Goal: Task Accomplishment & Management: Complete application form

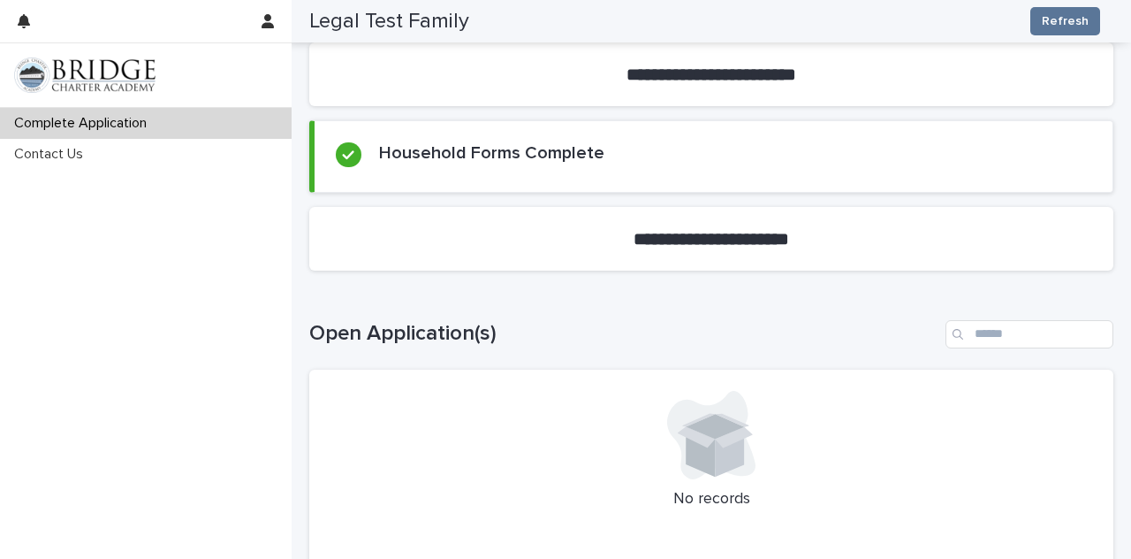
scroll to position [299, 0]
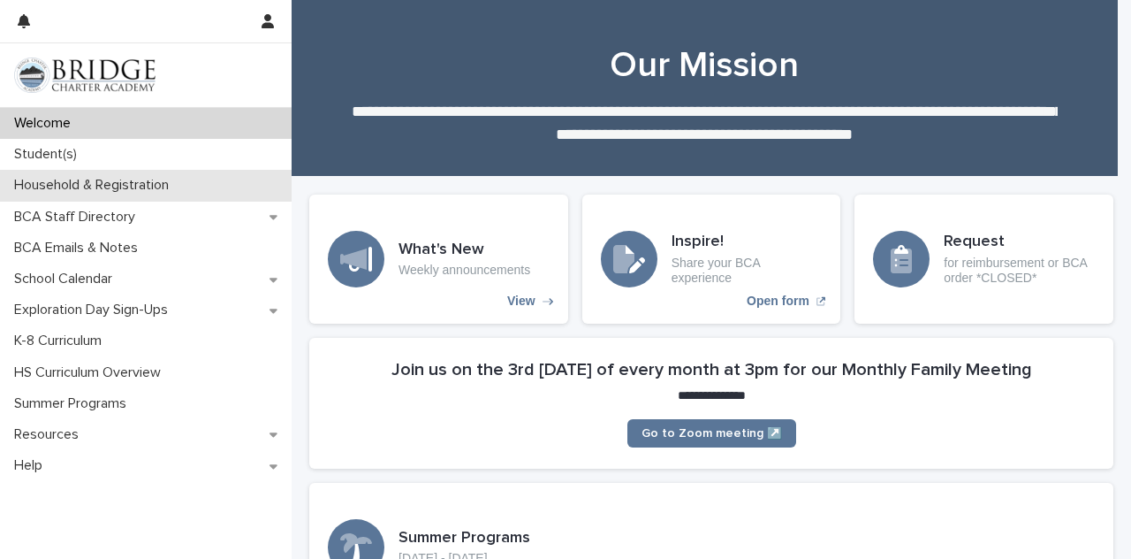
click at [87, 192] on p "Household & Registration" at bounding box center [95, 185] width 176 height 17
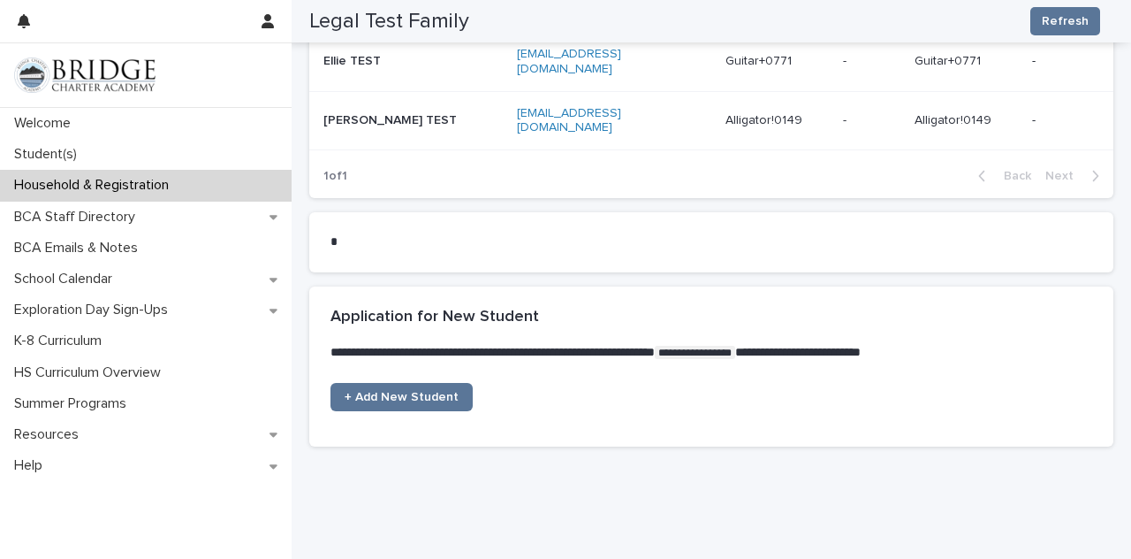
scroll to position [1275, 0]
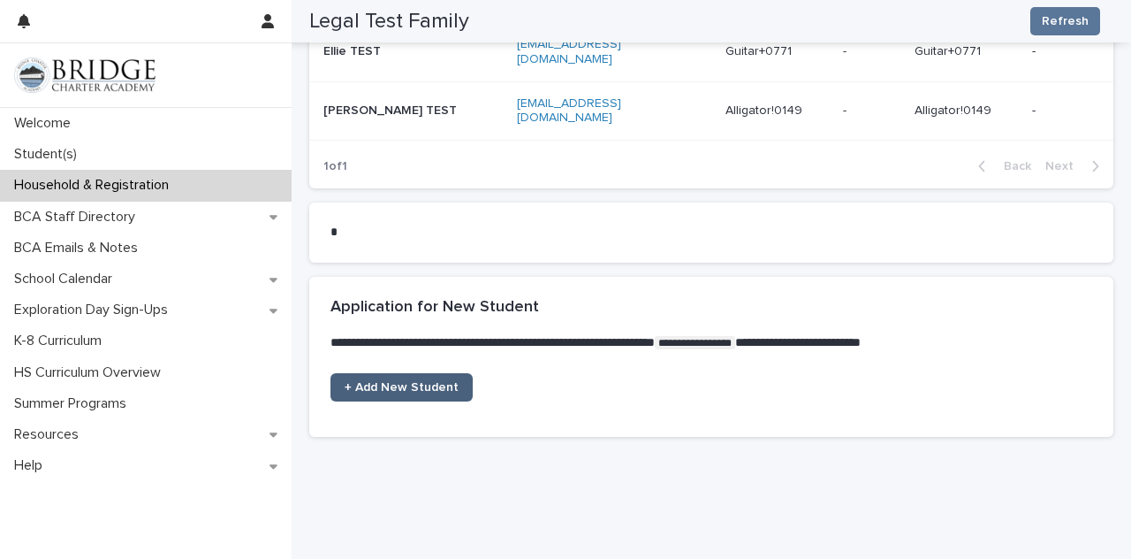
click at [405, 381] on span "+ Add New Student" at bounding box center [402, 387] width 114 height 12
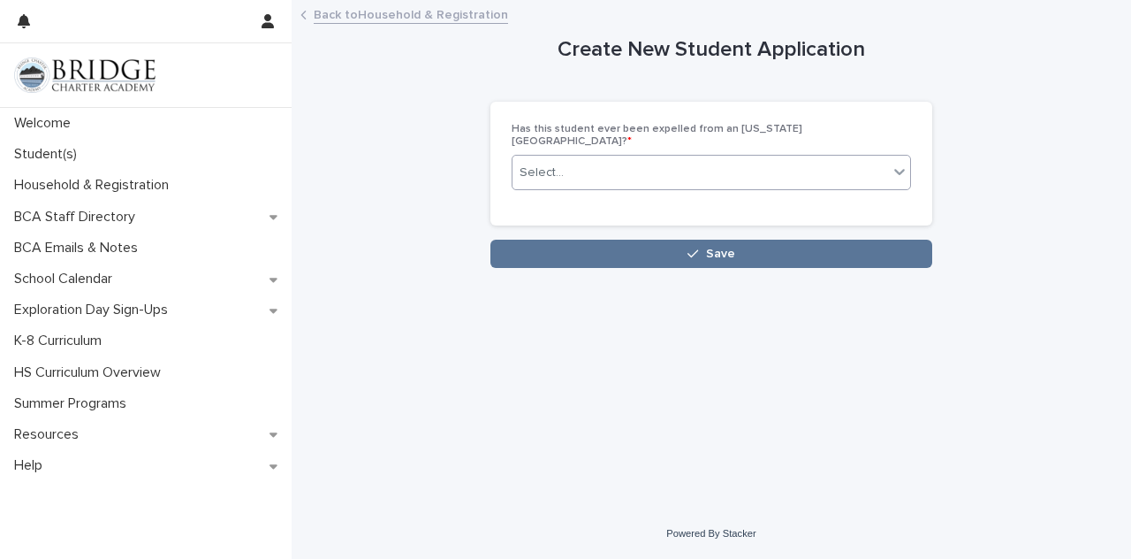
click at [541, 165] on div "Select..." at bounding box center [542, 172] width 44 height 19
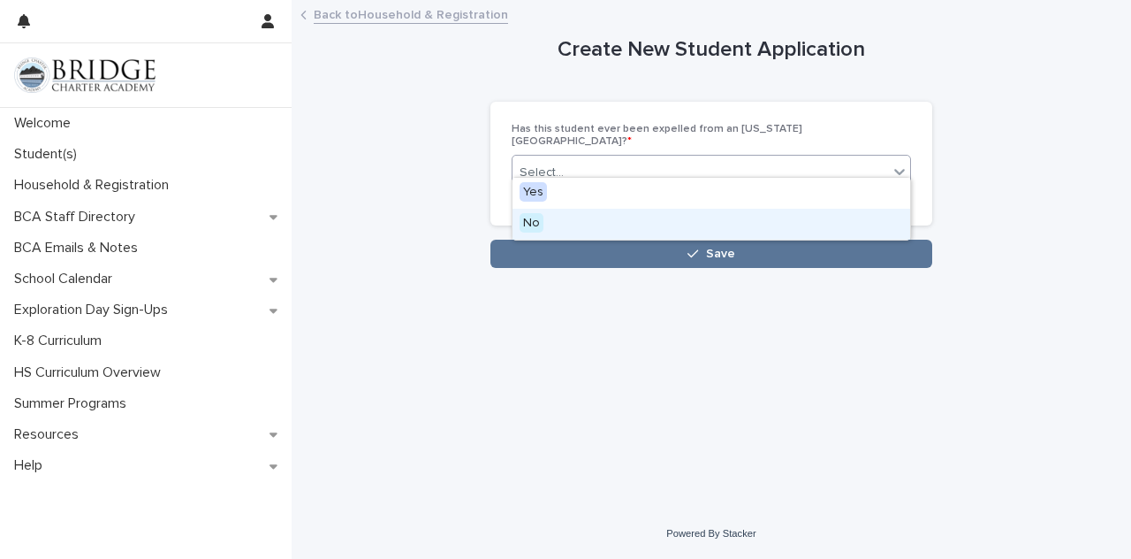
click at [542, 231] on div "No" at bounding box center [712, 224] width 398 height 31
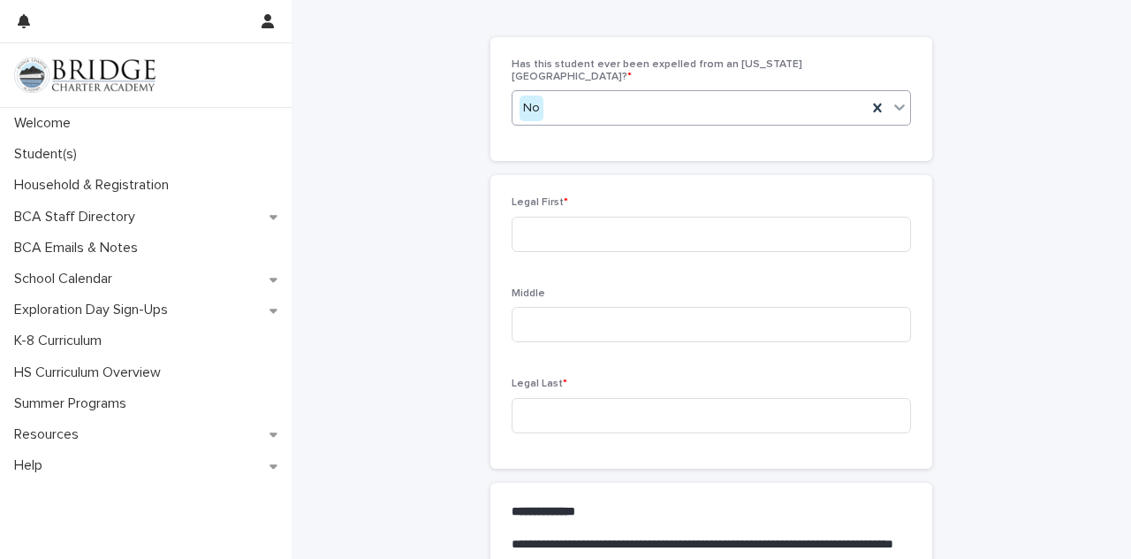
scroll to position [65, 0]
click at [538, 218] on input at bounding box center [711, 233] width 399 height 35
type input "*********"
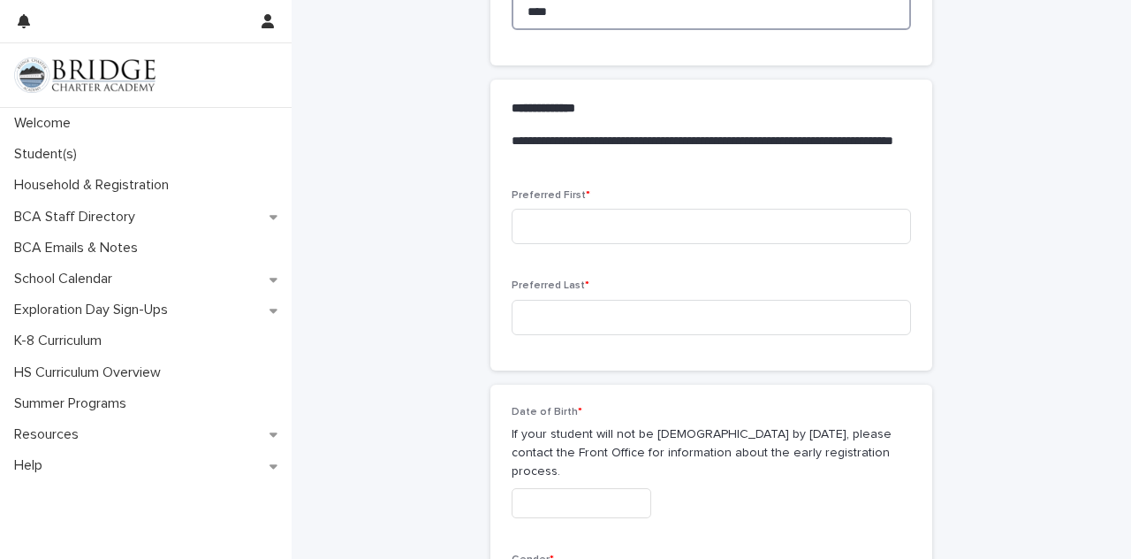
scroll to position [468, 0]
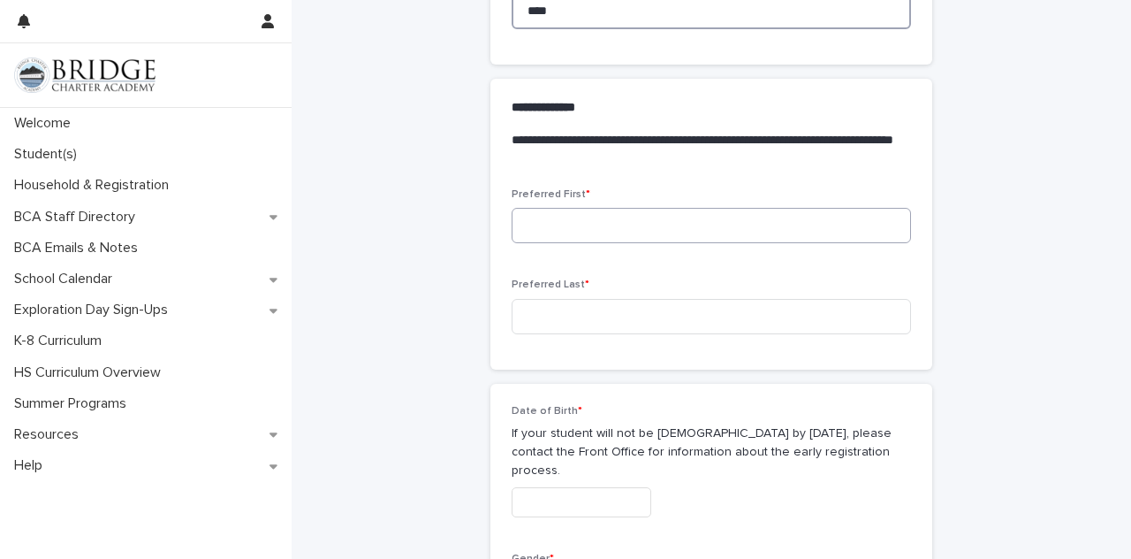
type input "****"
click at [540, 220] on input at bounding box center [711, 225] width 399 height 35
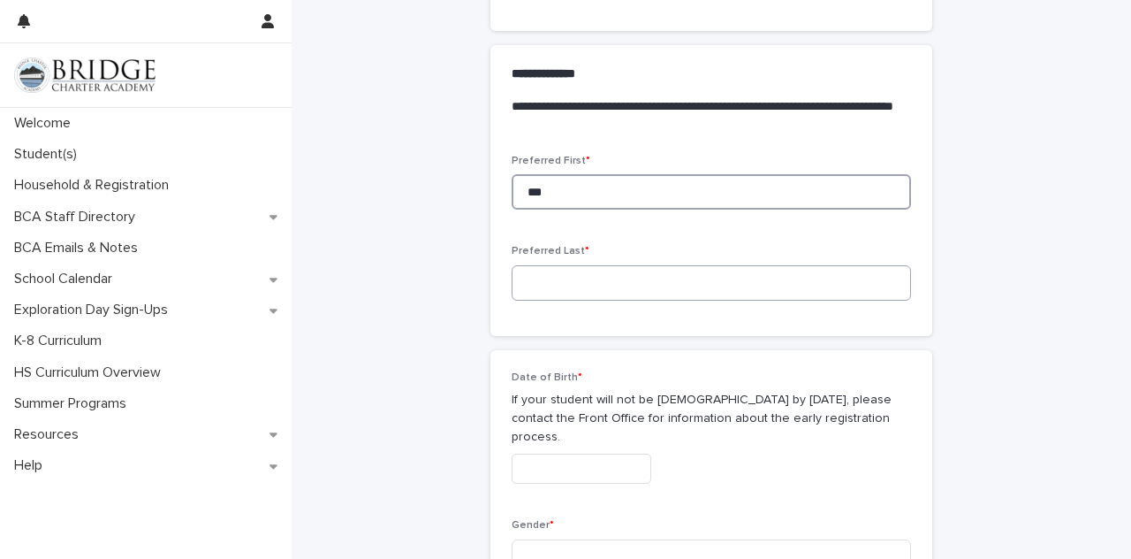
type input "***"
click at [537, 265] on input at bounding box center [711, 282] width 399 height 35
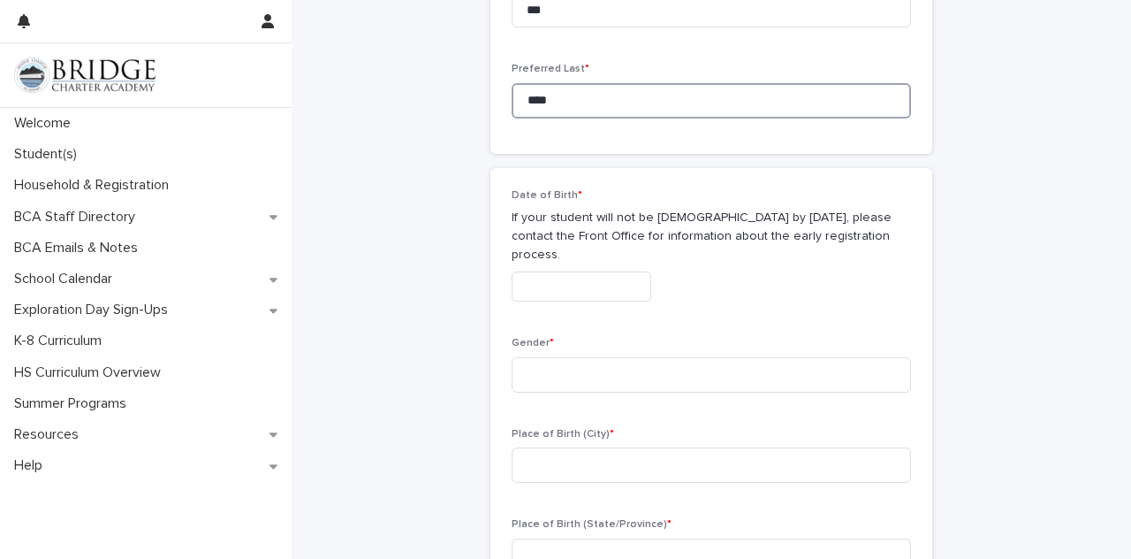
scroll to position [693, 0]
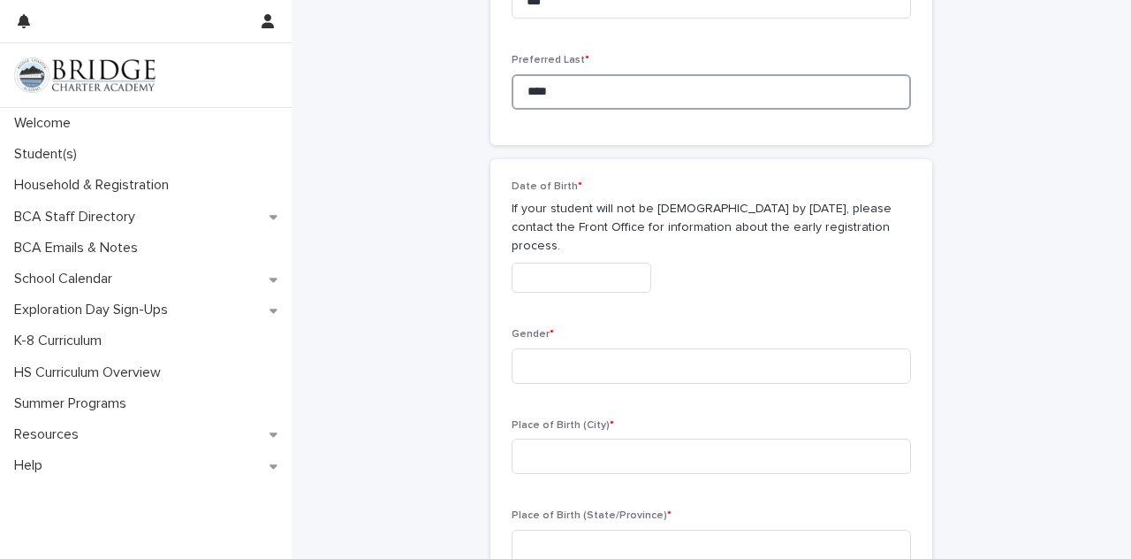
type input "****"
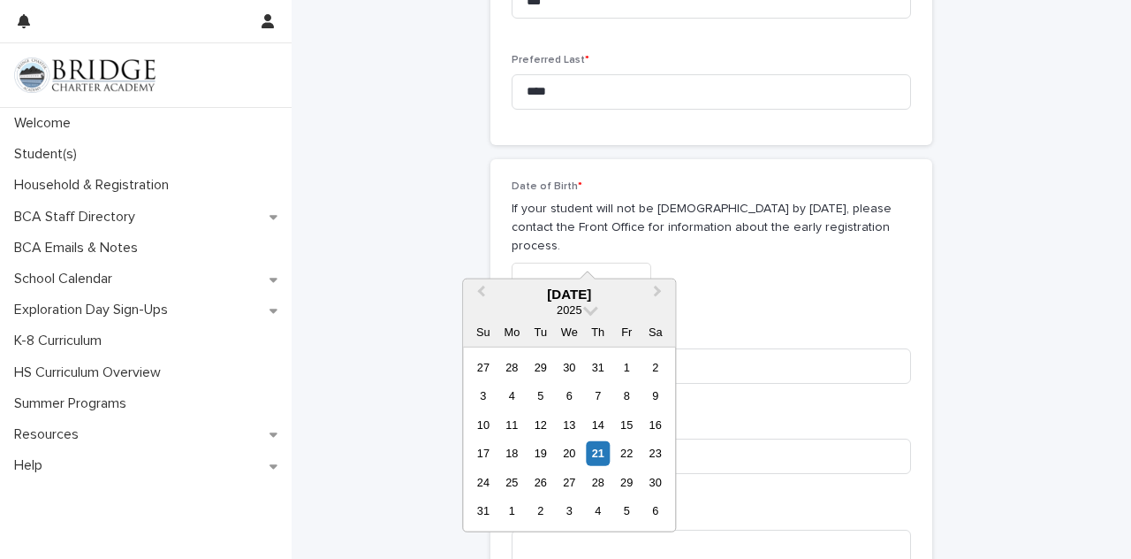
click at [557, 262] on input "text" at bounding box center [582, 277] width 140 height 31
click at [478, 300] on button "Previous Month" at bounding box center [479, 295] width 28 height 28
click at [527, 396] on div "4 5 6 7 8 9 10" at bounding box center [569, 395] width 201 height 28
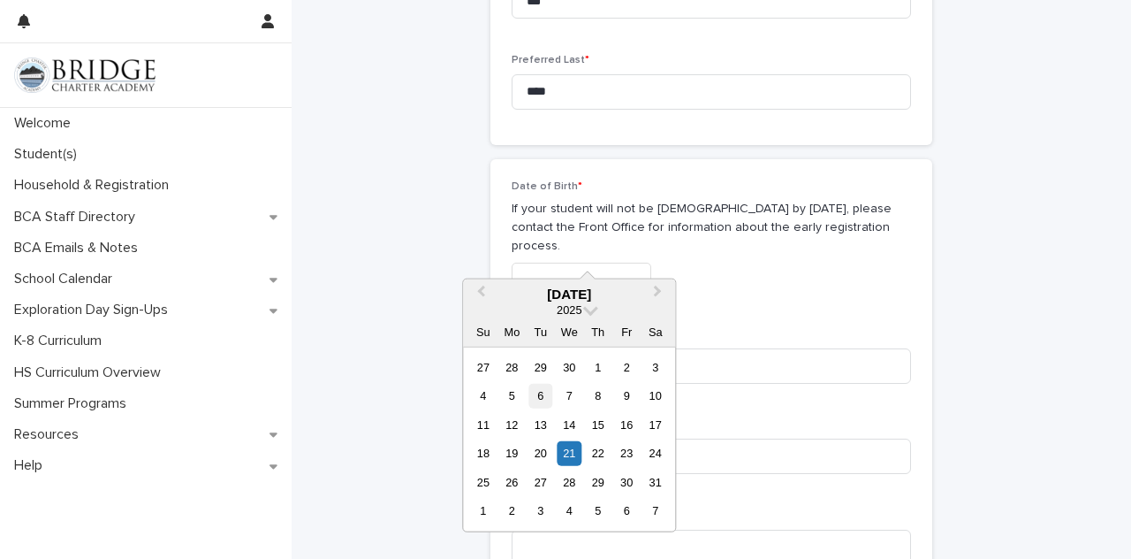
click at [532, 395] on div "6" at bounding box center [540, 396] width 24 height 24
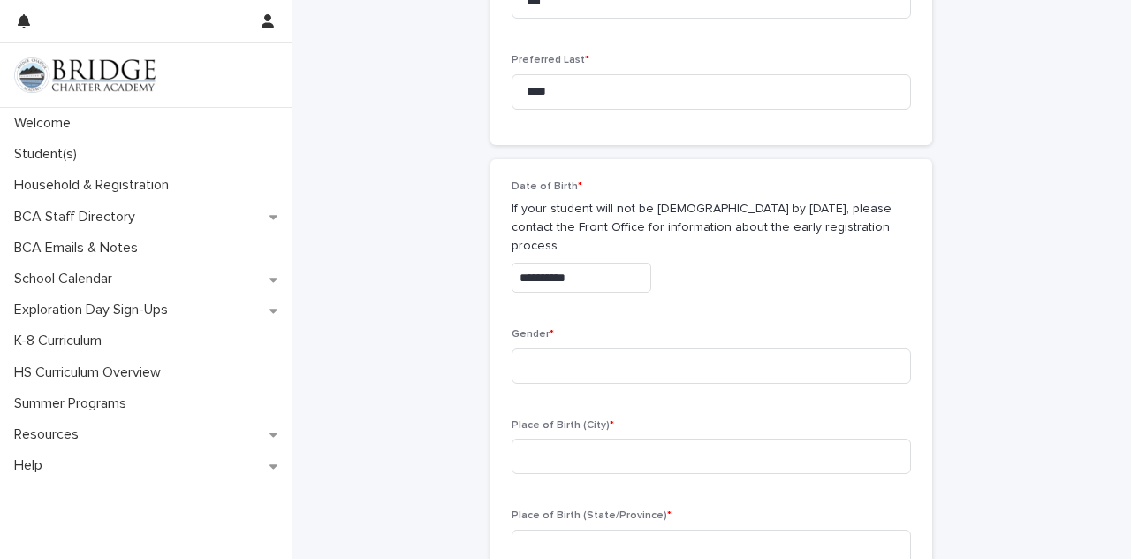
click at [521, 262] on input "**********" at bounding box center [582, 277] width 140 height 31
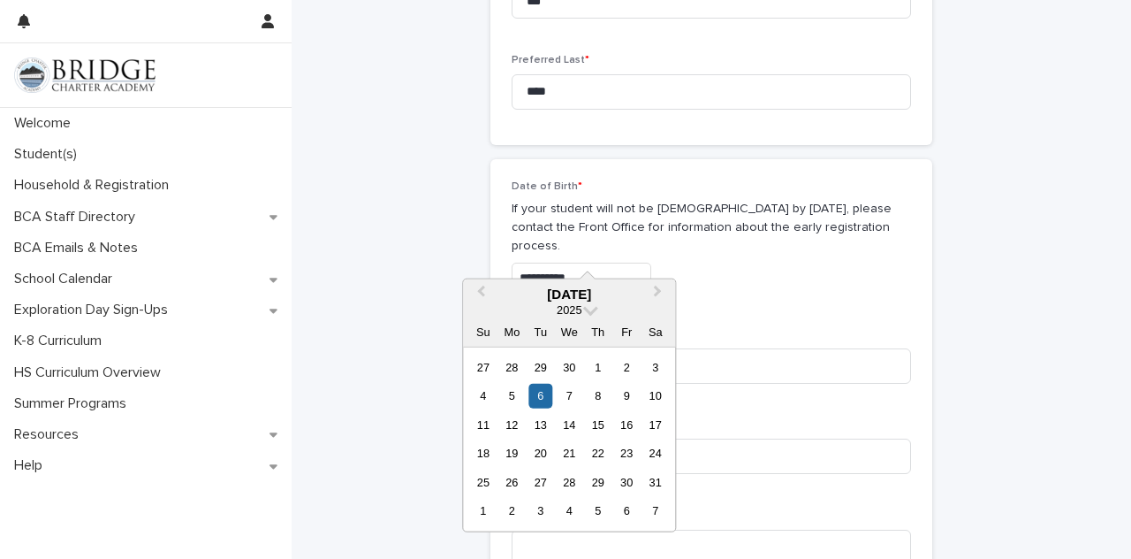
click at [573, 262] on input "**********" at bounding box center [582, 277] width 140 height 31
type input "**********"
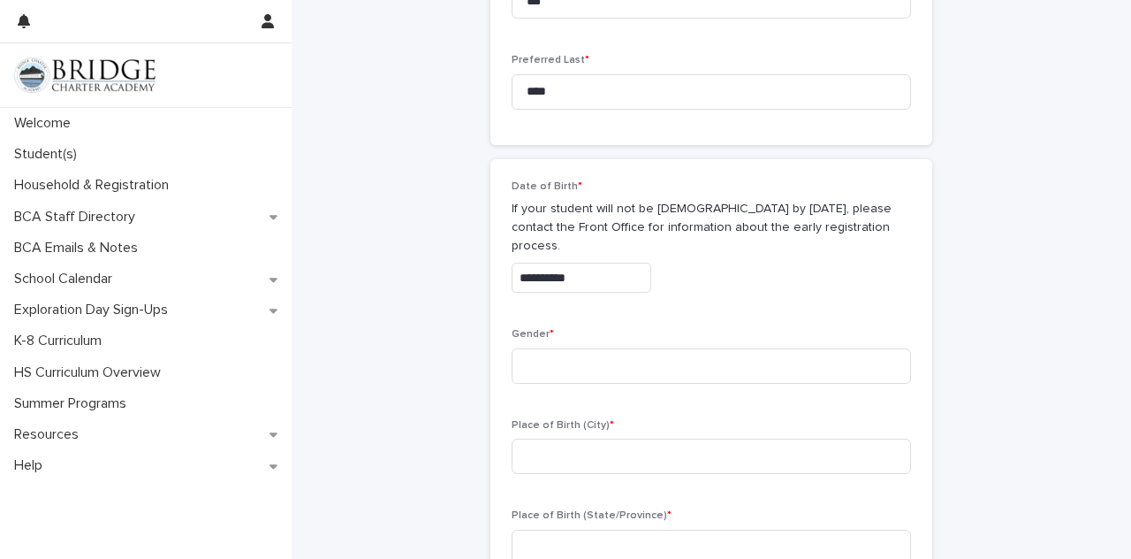
click at [430, 211] on div "**********" at bounding box center [711, 373] width 804 height 2128
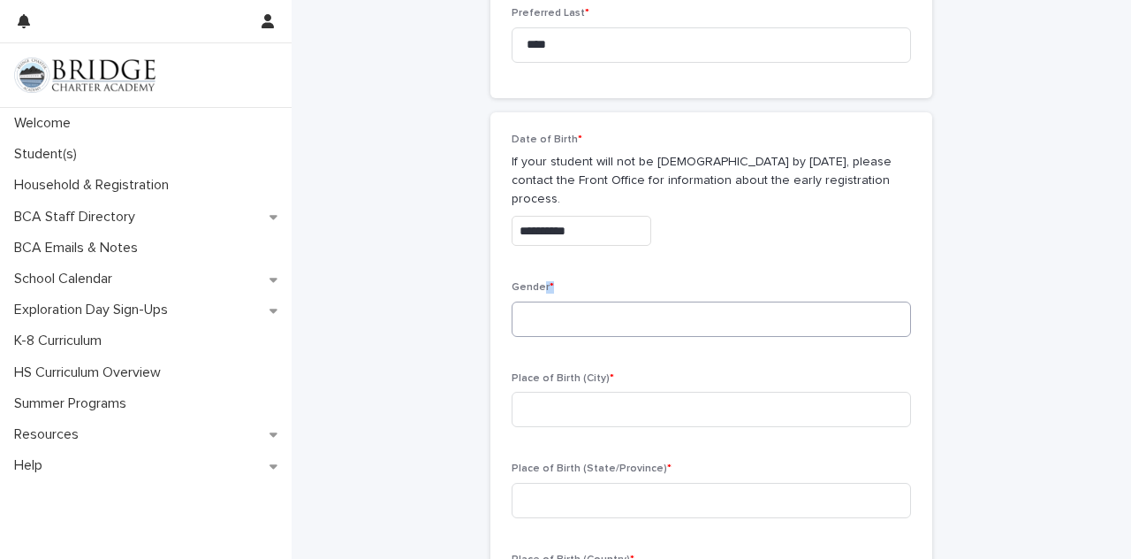
drag, startPoint x: 536, startPoint y: 261, endPoint x: 540, endPoint y: 279, distance: 19.1
click at [540, 281] on div "Gender *" at bounding box center [711, 315] width 399 height 69
click at [540, 301] on input at bounding box center [711, 318] width 399 height 35
type input "*"
click at [551, 391] on input at bounding box center [711, 408] width 399 height 35
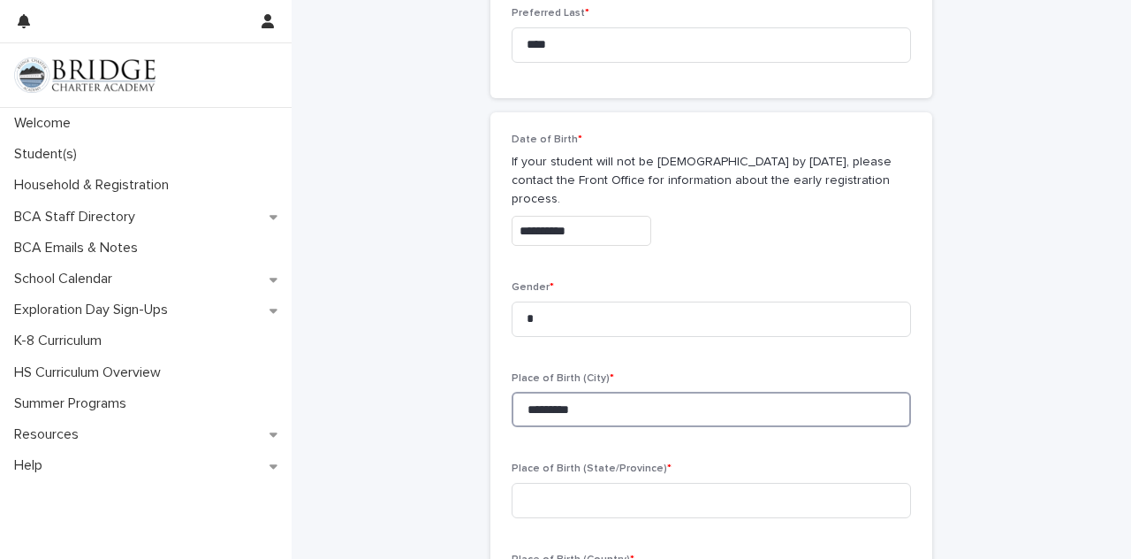
type input "*********"
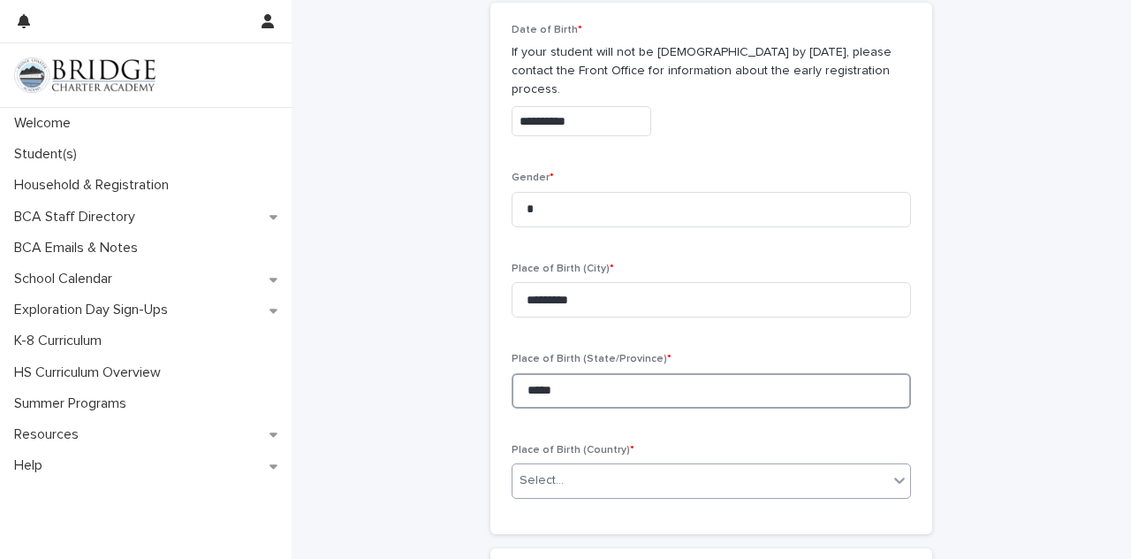
type input "*****"
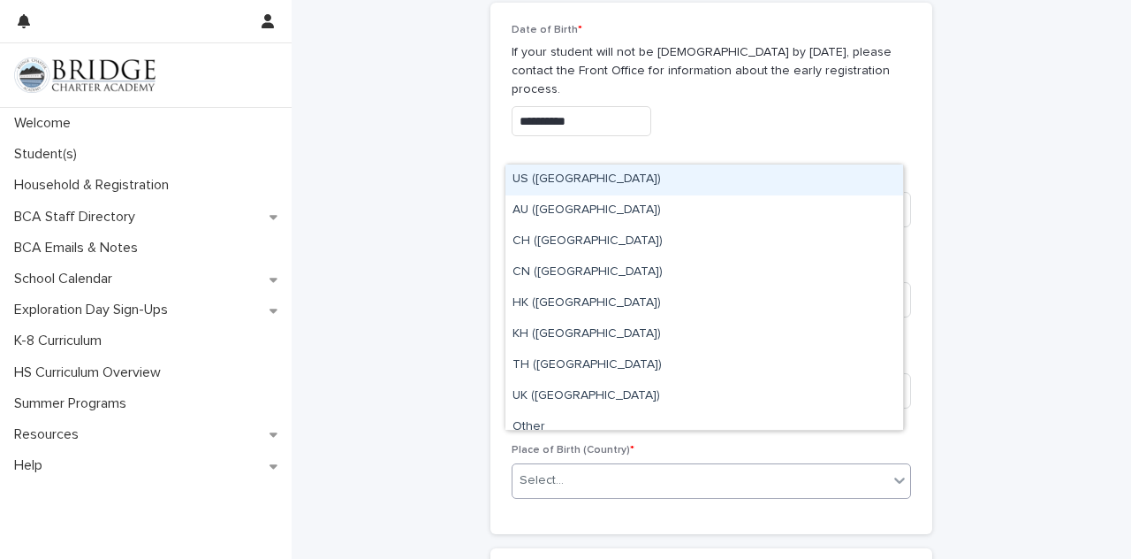
click at [557, 466] on div "Select..." at bounding box center [701, 480] width 376 height 29
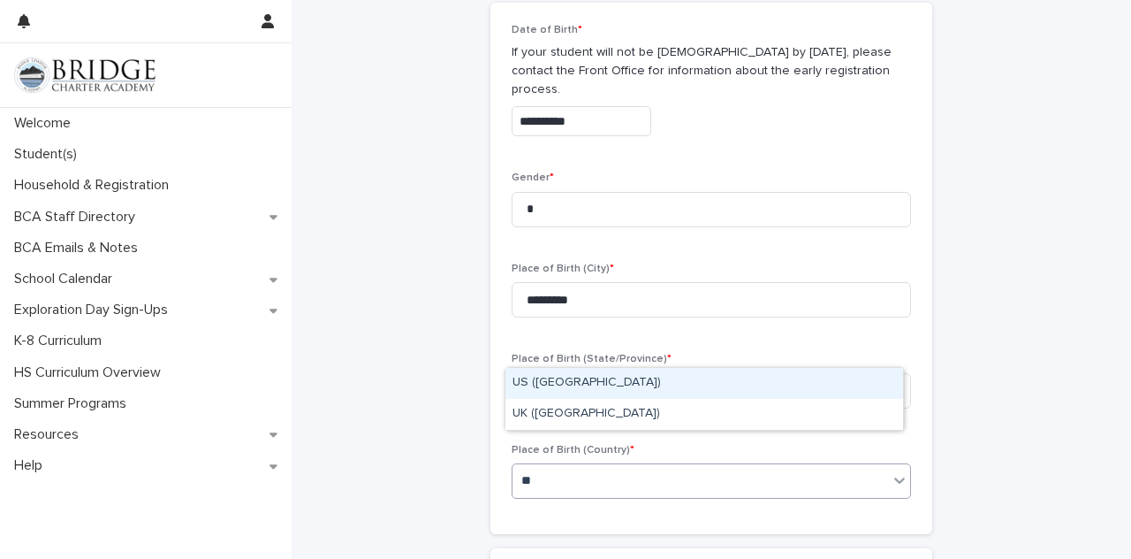
type input "***"
click at [557, 394] on div "US ([GEOGRAPHIC_DATA])" at bounding box center [704, 383] width 398 height 31
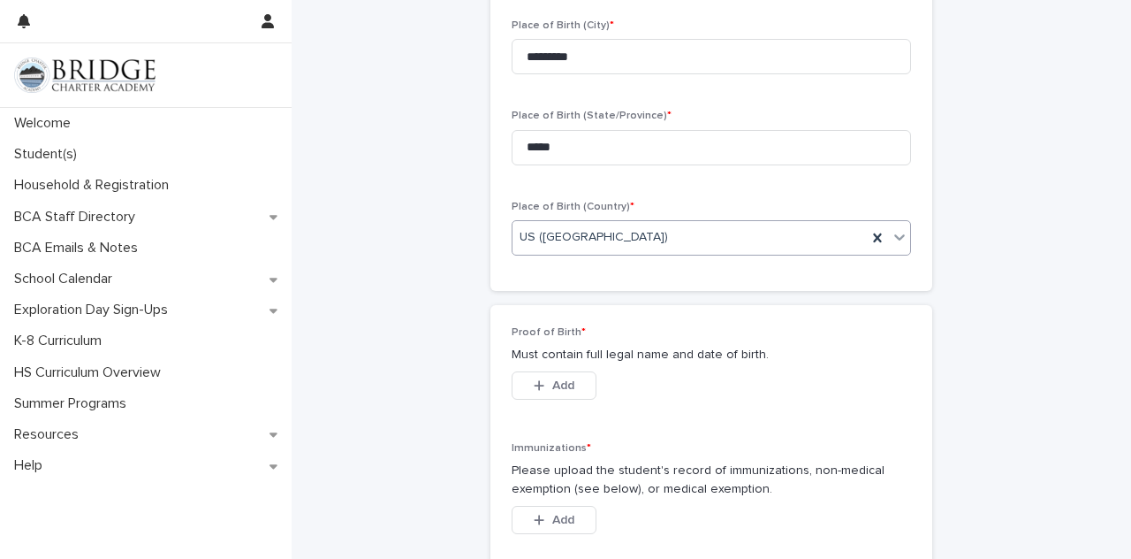
scroll to position [1095, 0]
click at [547, 333] on div "Proof of Birth * Must contain full legal name and date of birth. This file cann…" at bounding box center [711, 370] width 399 height 95
click at [552, 376] on span "Add" at bounding box center [563, 382] width 22 height 12
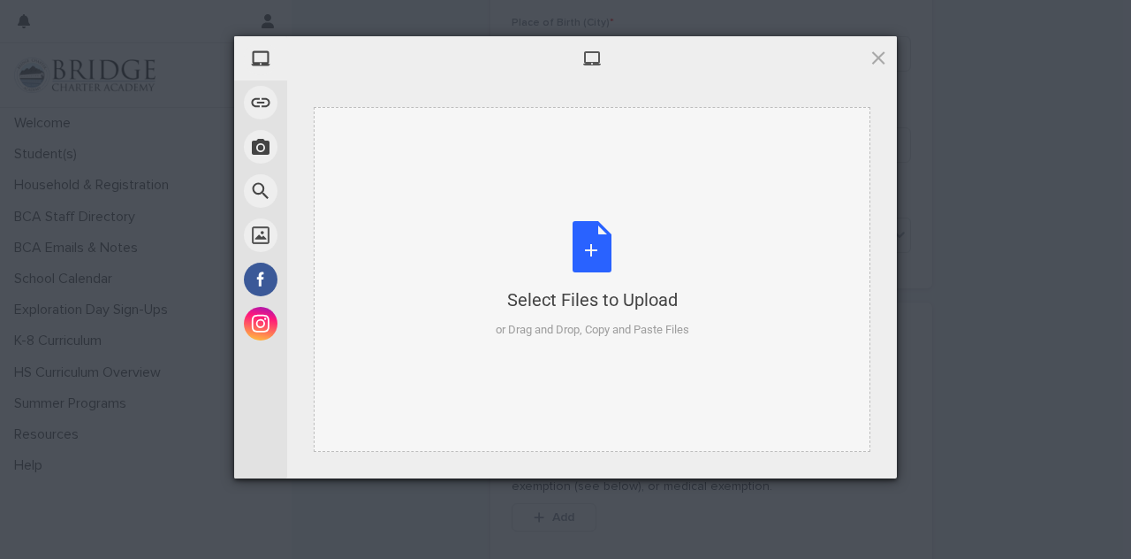
click at [559, 268] on div "Select Files to Upload or Drag and Drop, Copy and Paste Files" at bounding box center [593, 280] width 194 height 118
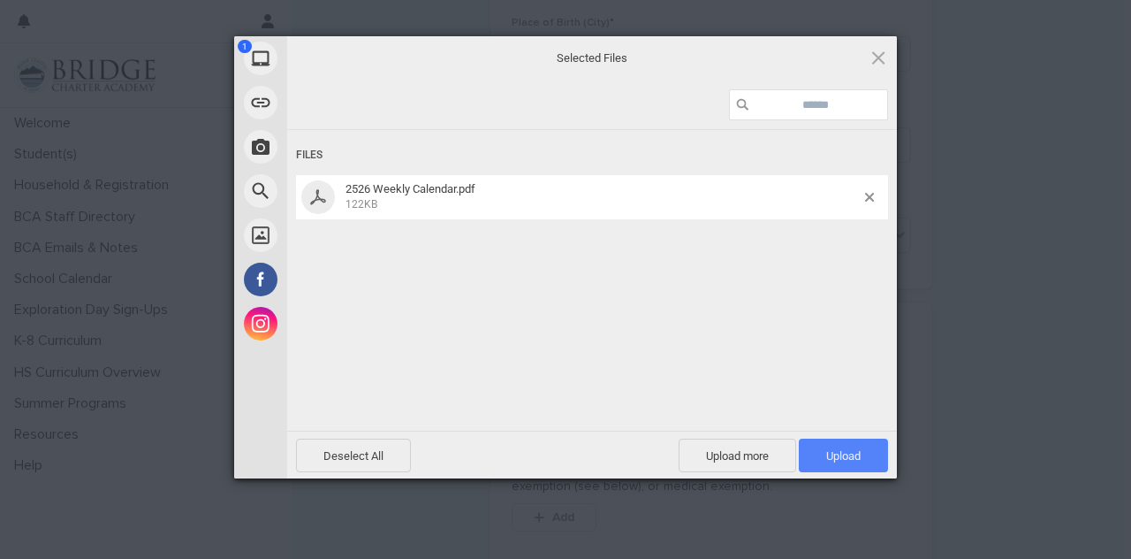
click at [841, 449] on span "Upload 1" at bounding box center [843, 455] width 34 height 13
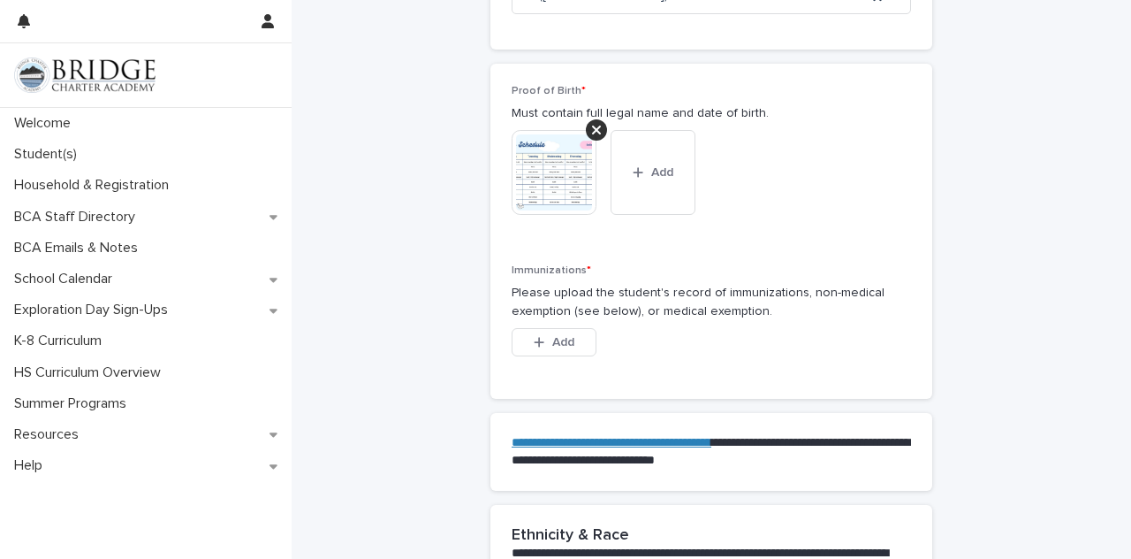
scroll to position [1395, 0]
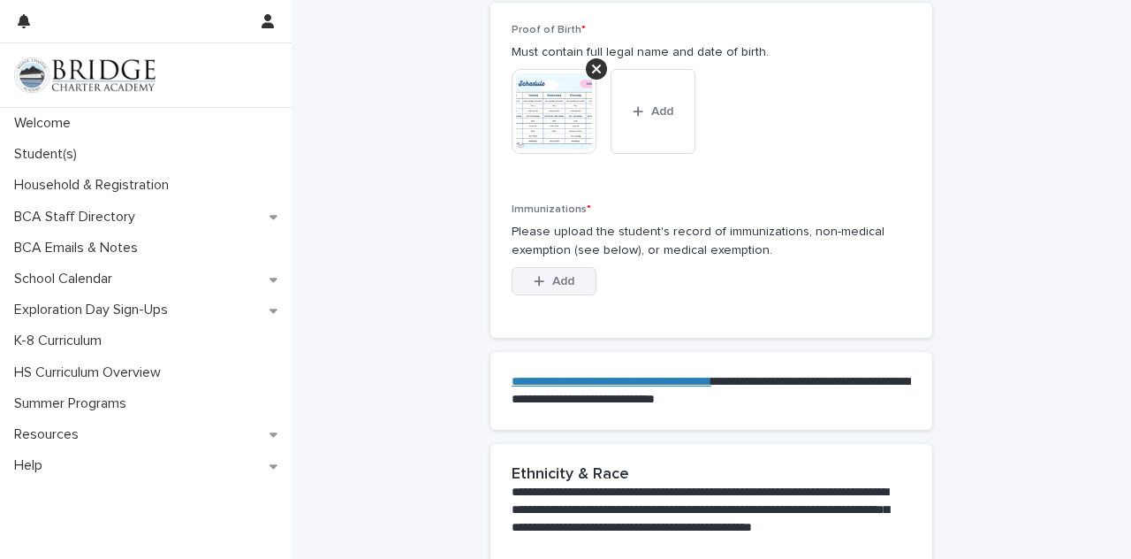
click at [558, 267] on button "Add" at bounding box center [554, 281] width 85 height 28
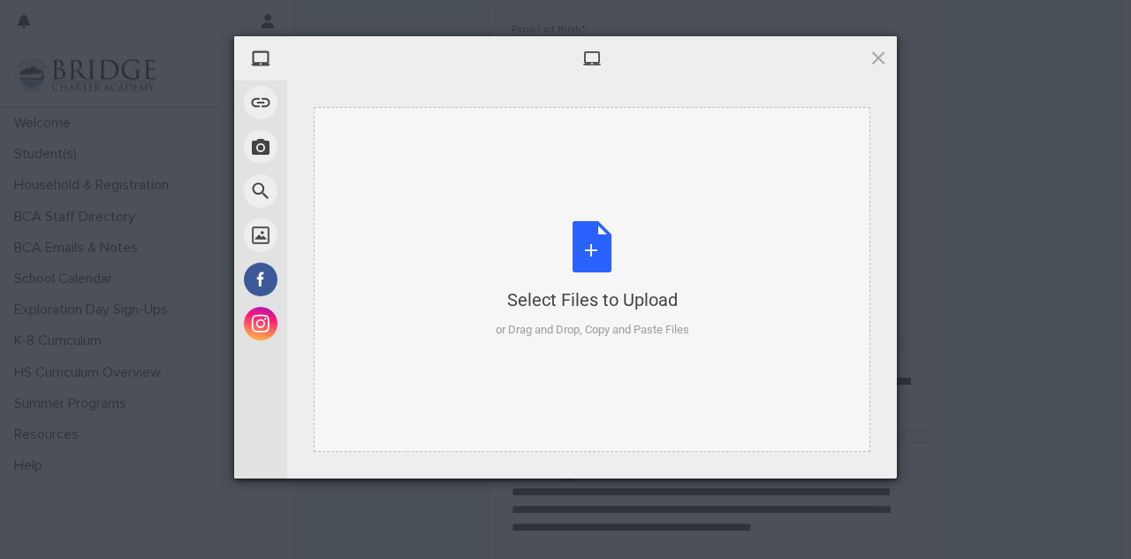
click at [581, 255] on div "Select Files to Upload or Drag and Drop, Copy and Paste Files" at bounding box center [593, 280] width 194 height 118
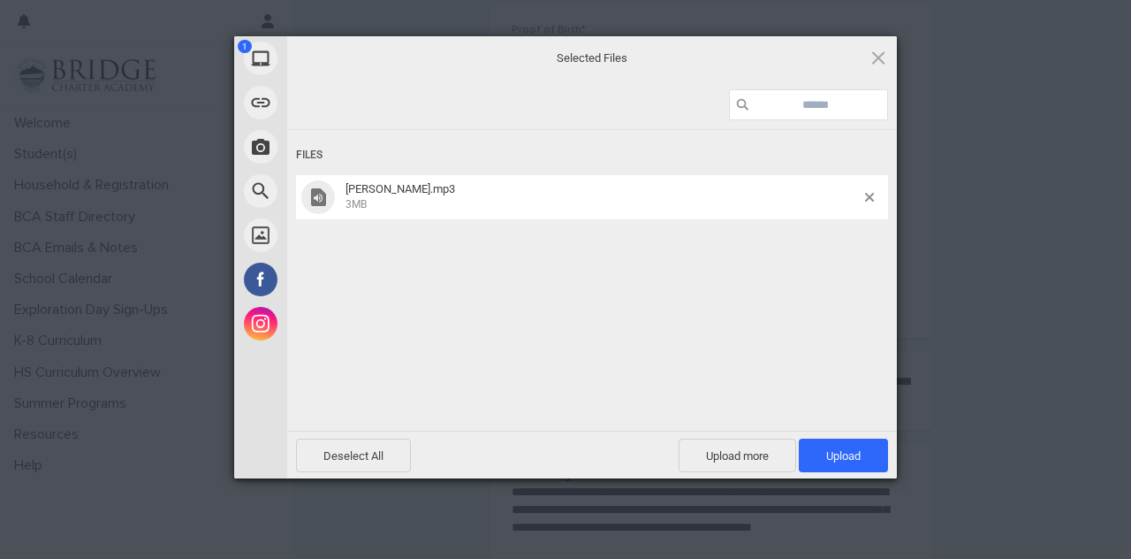
click at [863, 199] on span "Elaina.mp3 3MB" at bounding box center [602, 196] width 525 height 29
click at [866, 197] on span at bounding box center [869, 197] width 9 height 9
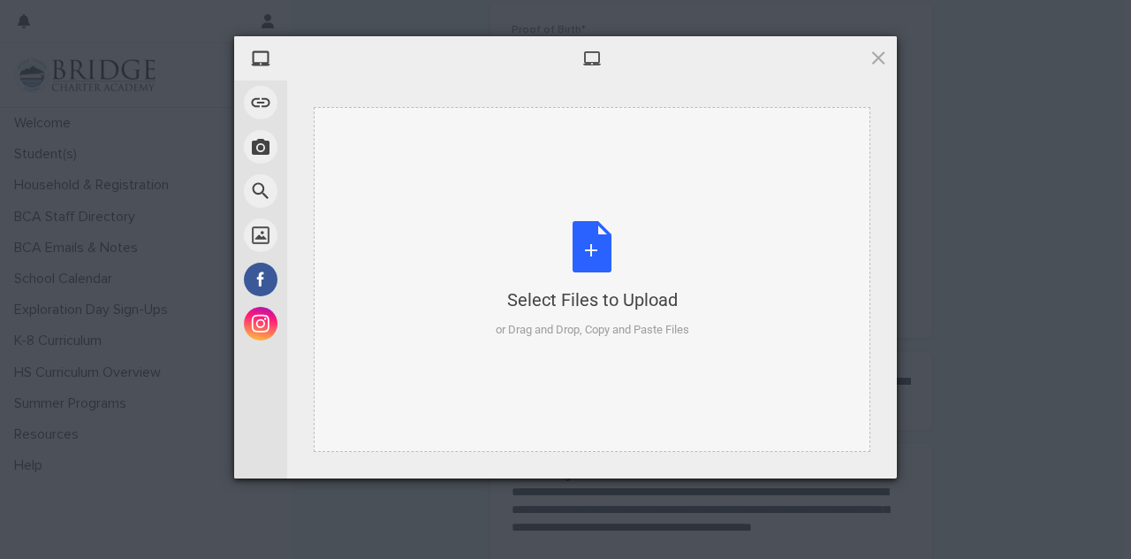
click at [599, 268] on div "Select Files to Upload or Drag and Drop, Copy and Paste Files" at bounding box center [593, 280] width 194 height 118
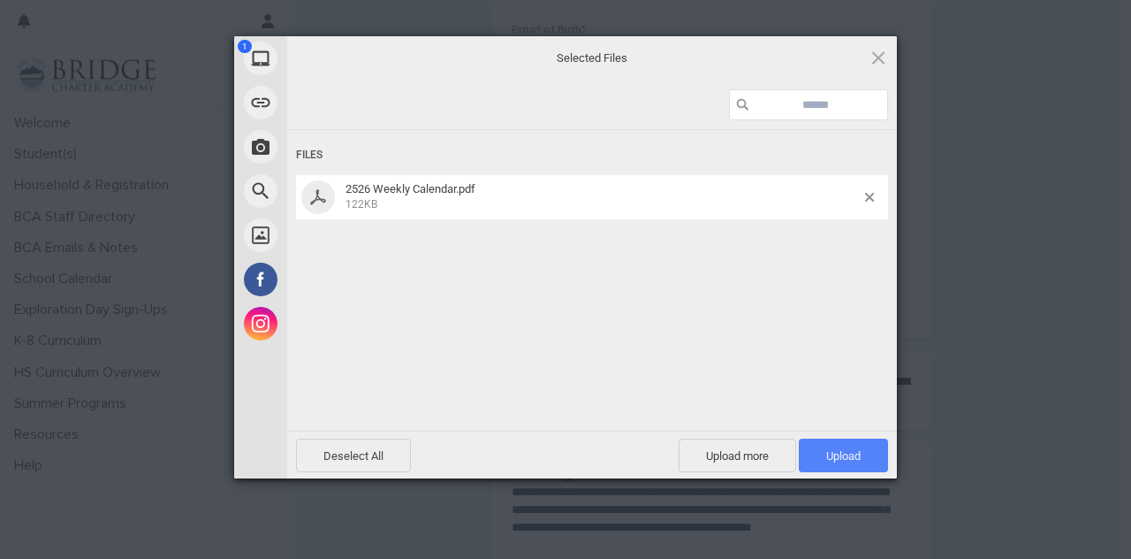
click at [822, 450] on span "Upload 1" at bounding box center [843, 455] width 89 height 34
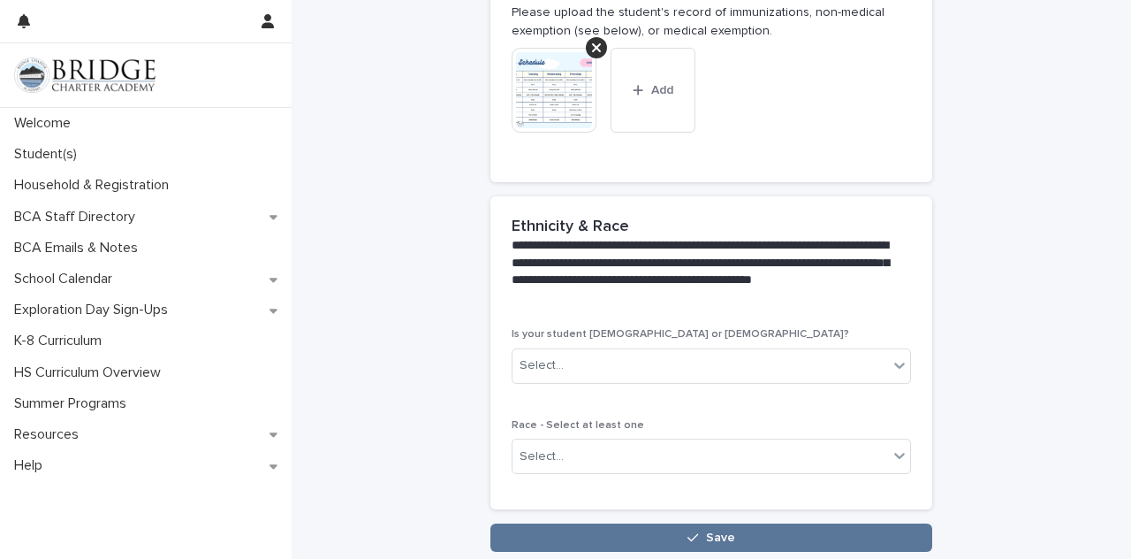
scroll to position [1635, 0]
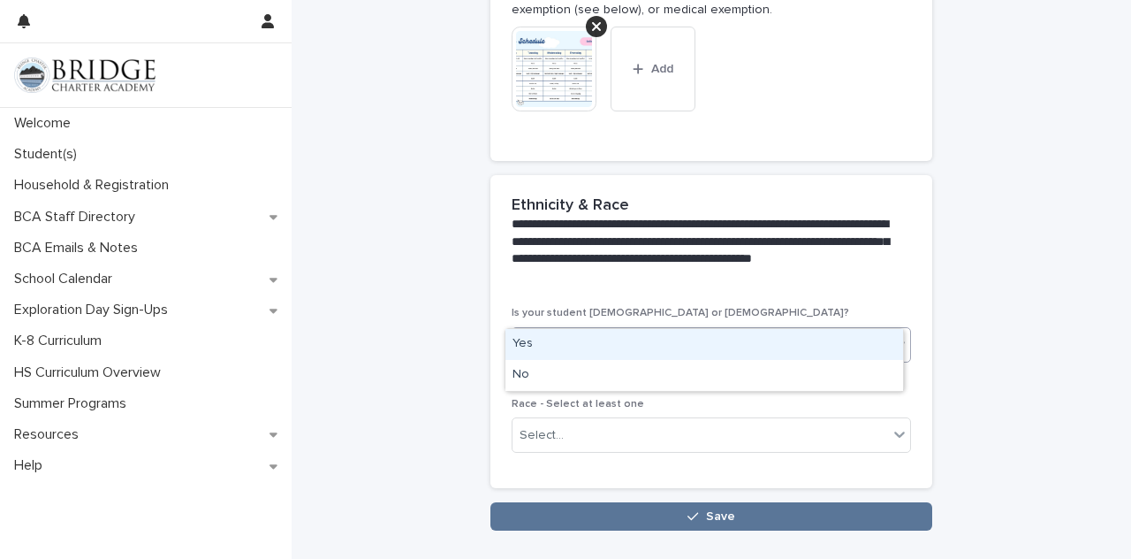
click at [665, 327] on div "Select..." at bounding box center [711, 344] width 399 height 35
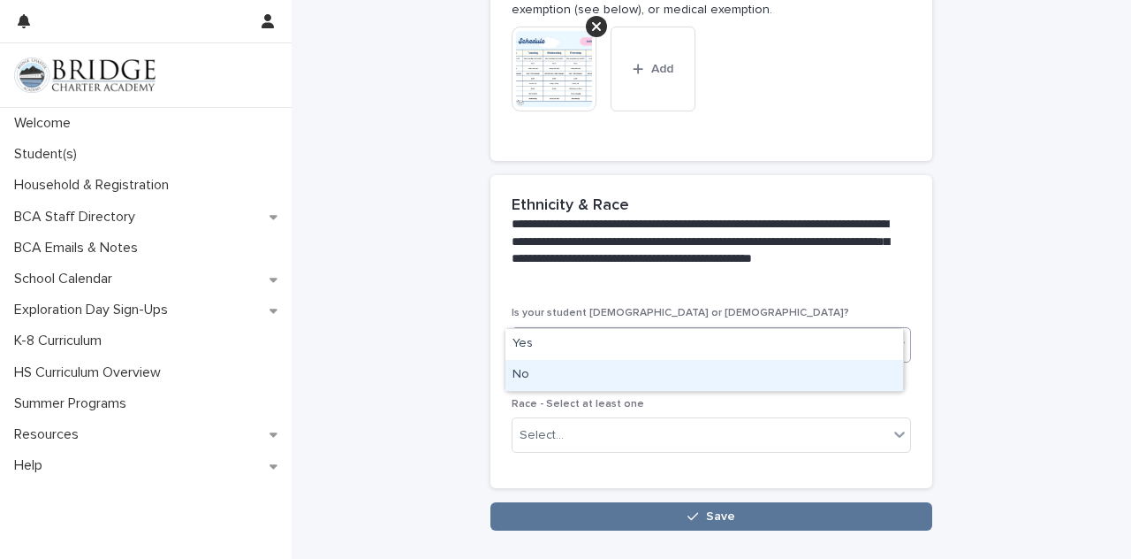
click at [651, 367] on div "No" at bounding box center [704, 375] width 398 height 31
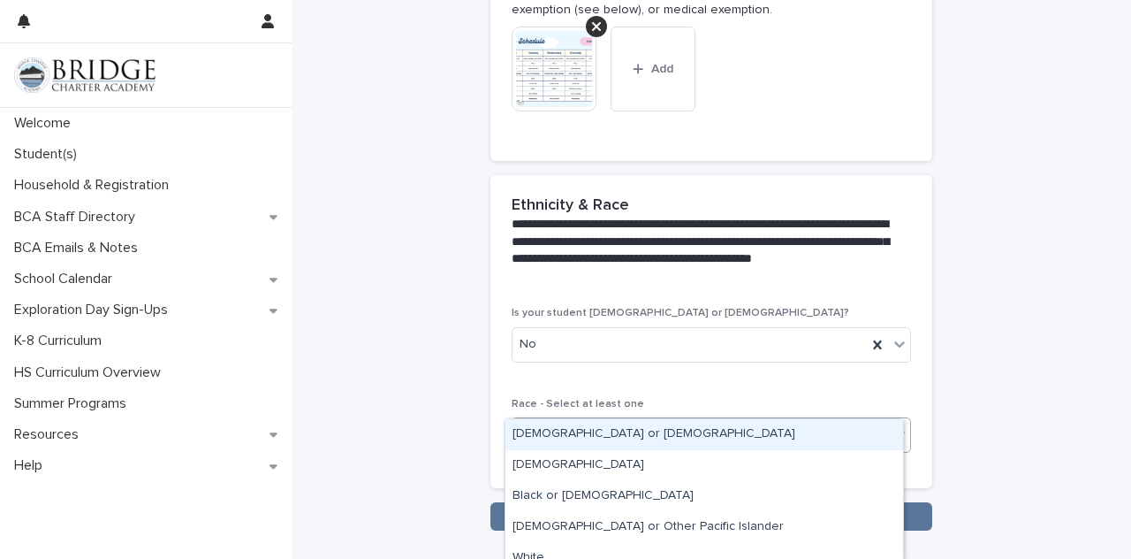
click at [646, 421] on div "Select..." at bounding box center [701, 435] width 376 height 29
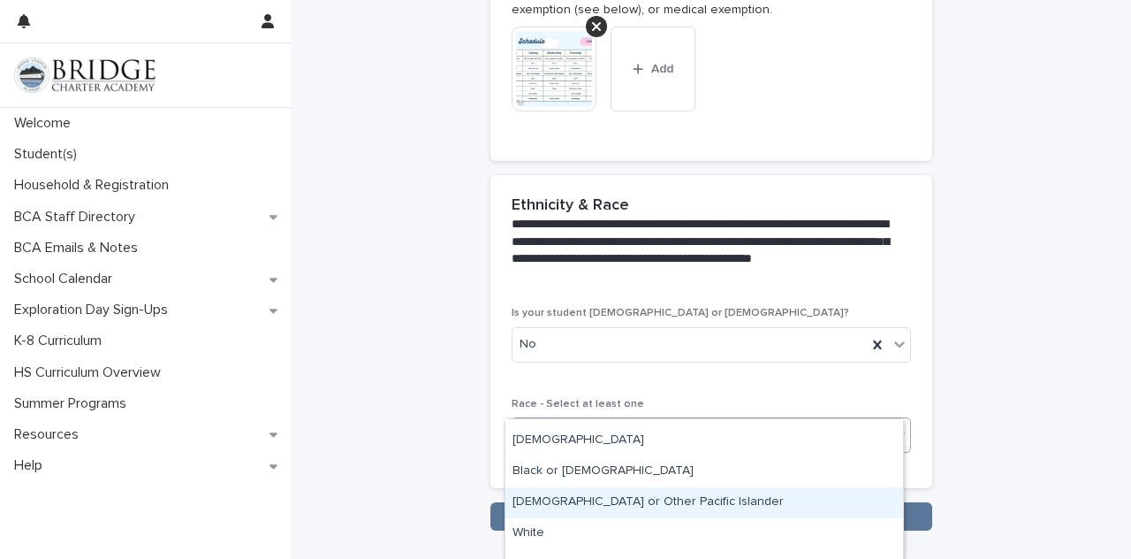
scroll to position [0, 0]
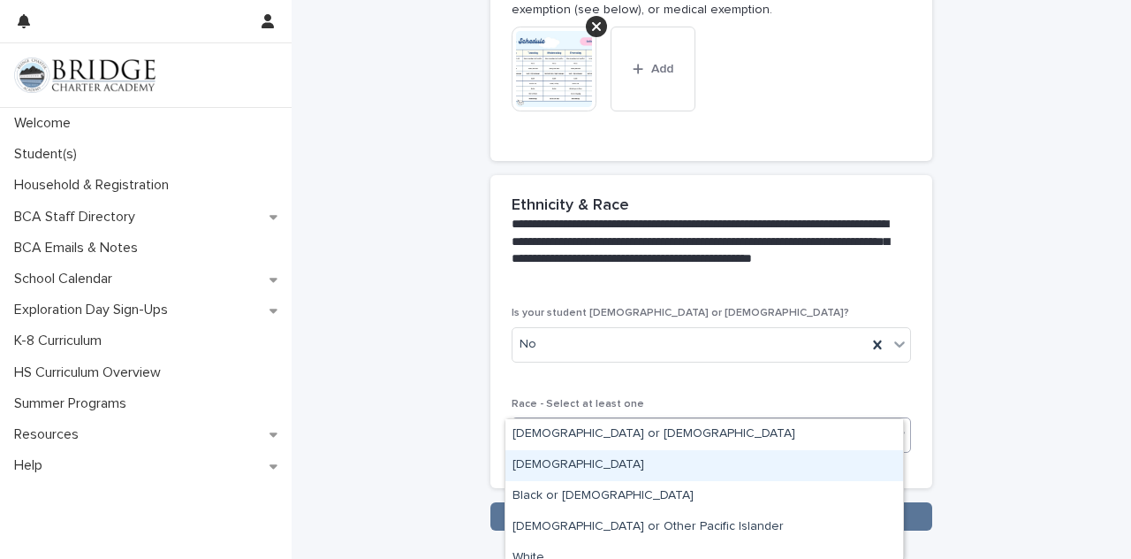
drag, startPoint x: 624, startPoint y: 467, endPoint x: 624, endPoint y: 457, distance: 10.6
click at [624, 457] on div "[DEMOGRAPHIC_DATA]" at bounding box center [704, 465] width 398 height 31
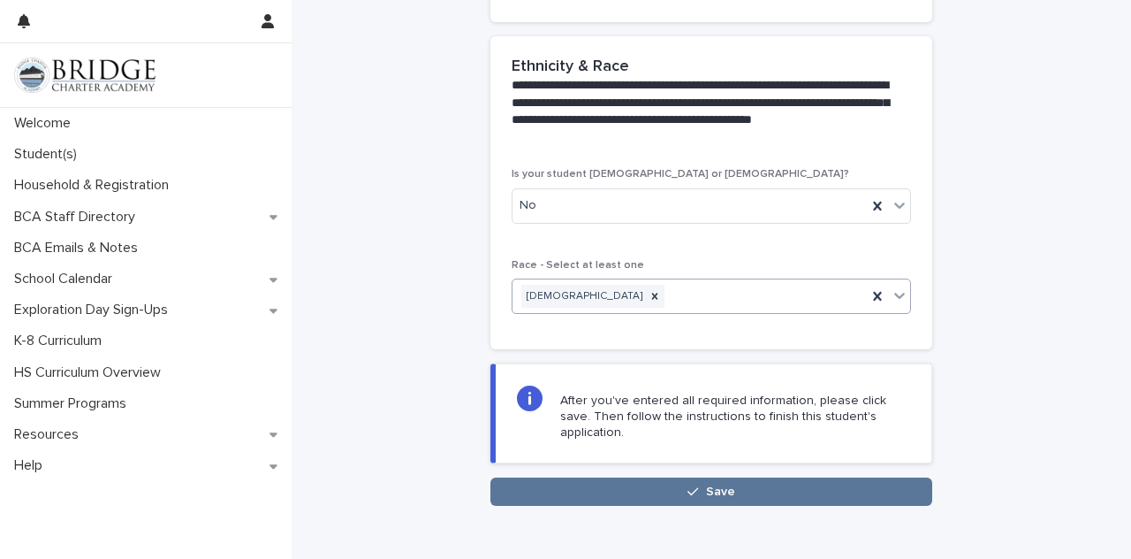
scroll to position [1775, 0]
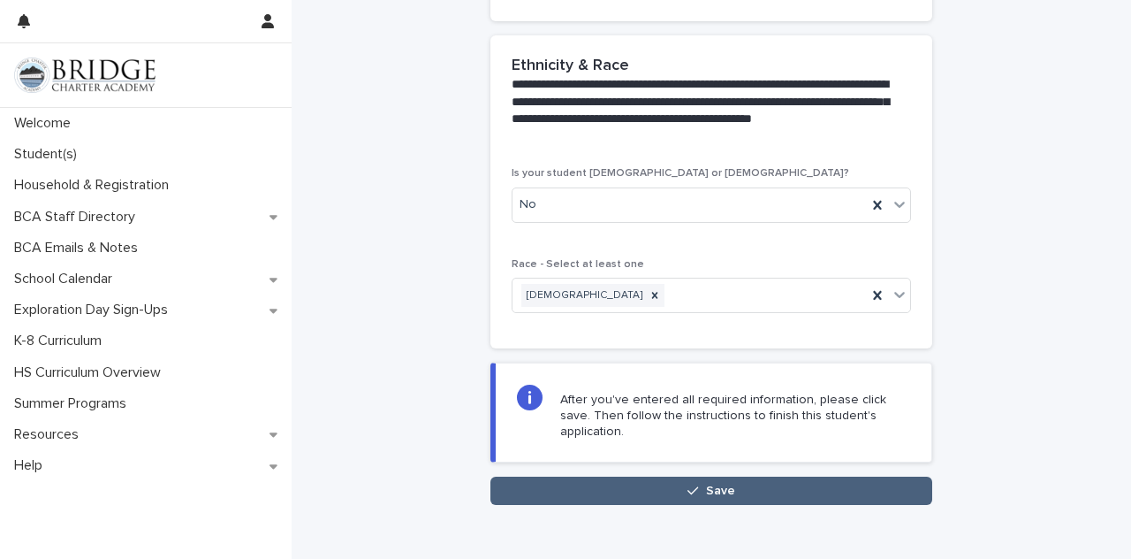
click at [626, 476] on button "Save" at bounding box center [711, 490] width 442 height 28
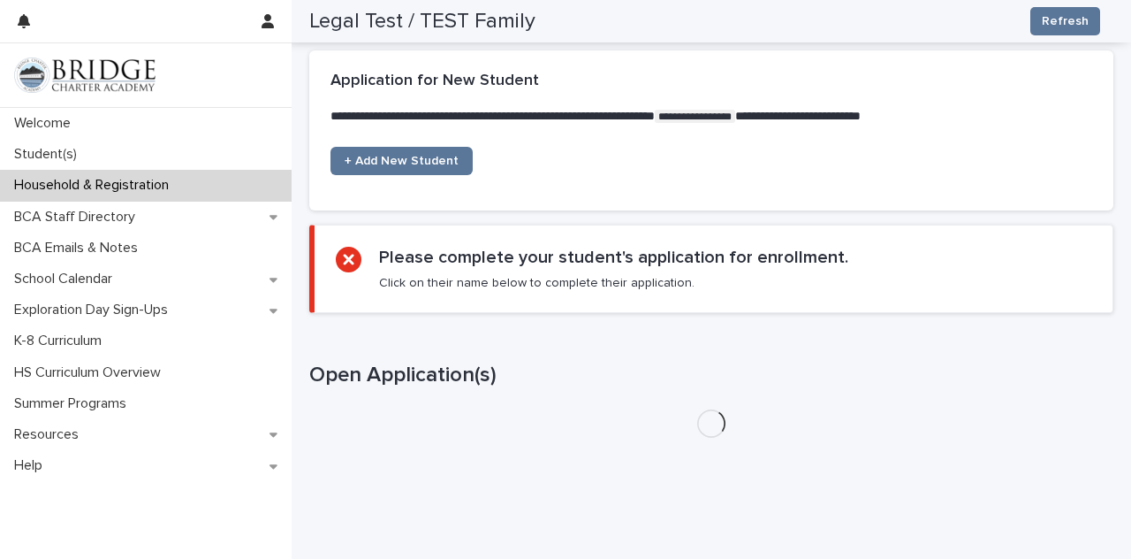
scroll to position [1424, 0]
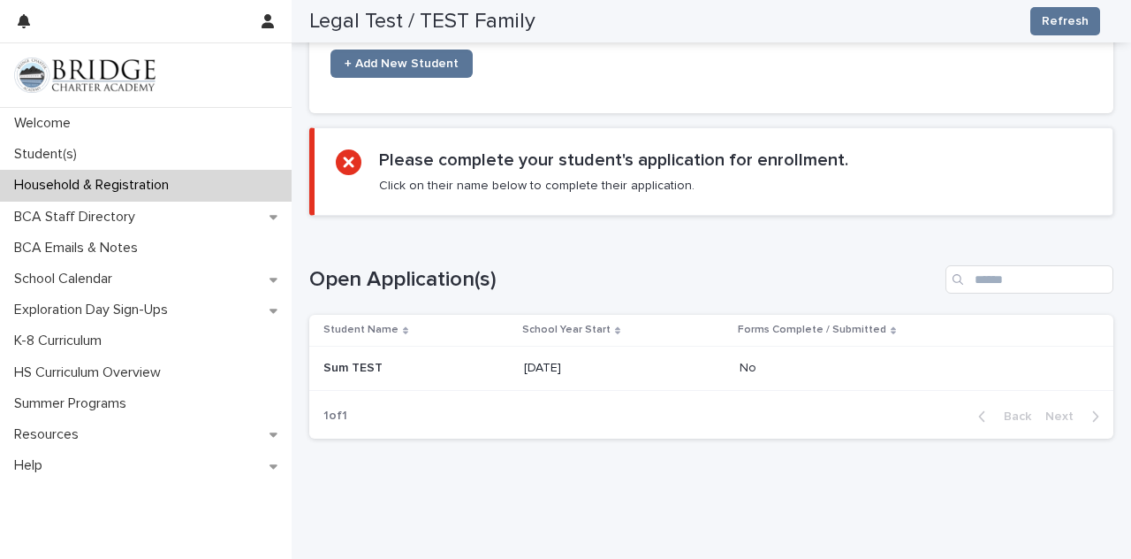
click at [496, 353] on td "Sum TEST Sum TEST" at bounding box center [413, 368] width 208 height 44
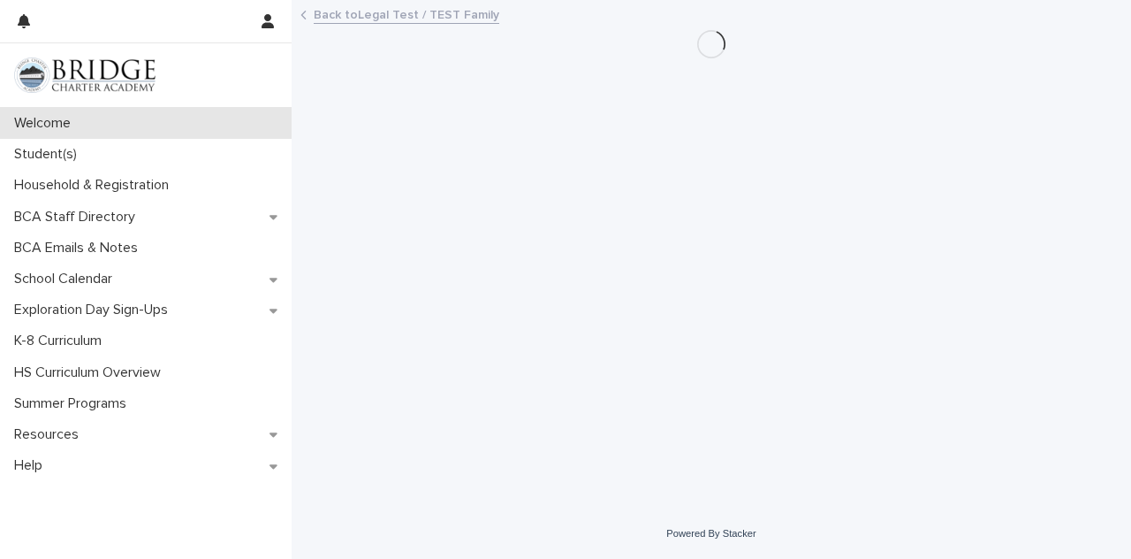
click at [157, 132] on div "Welcome" at bounding box center [146, 123] width 292 height 31
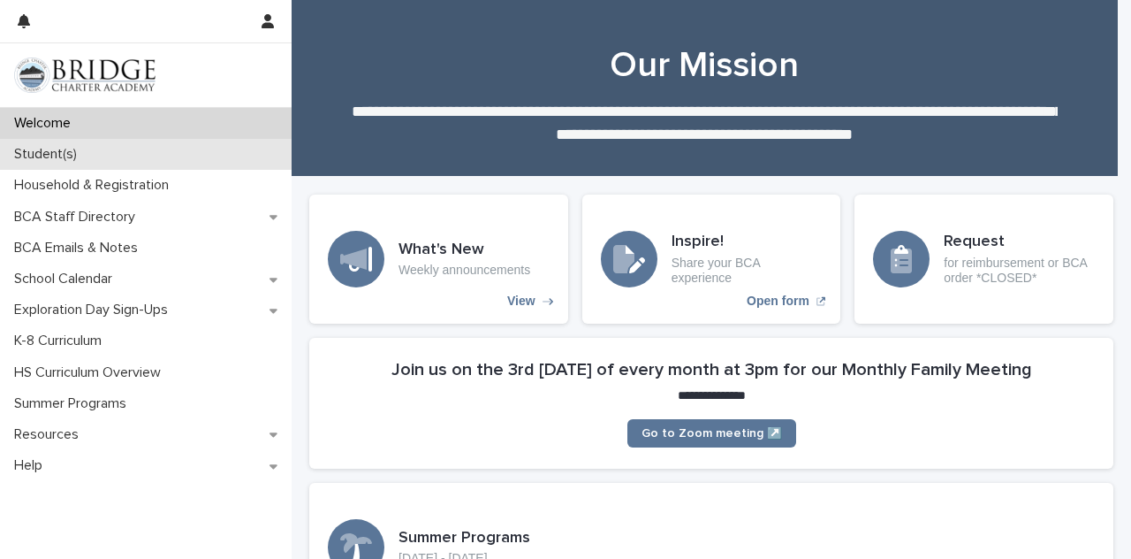
click at [97, 148] on div "Student(s)" at bounding box center [146, 154] width 292 height 31
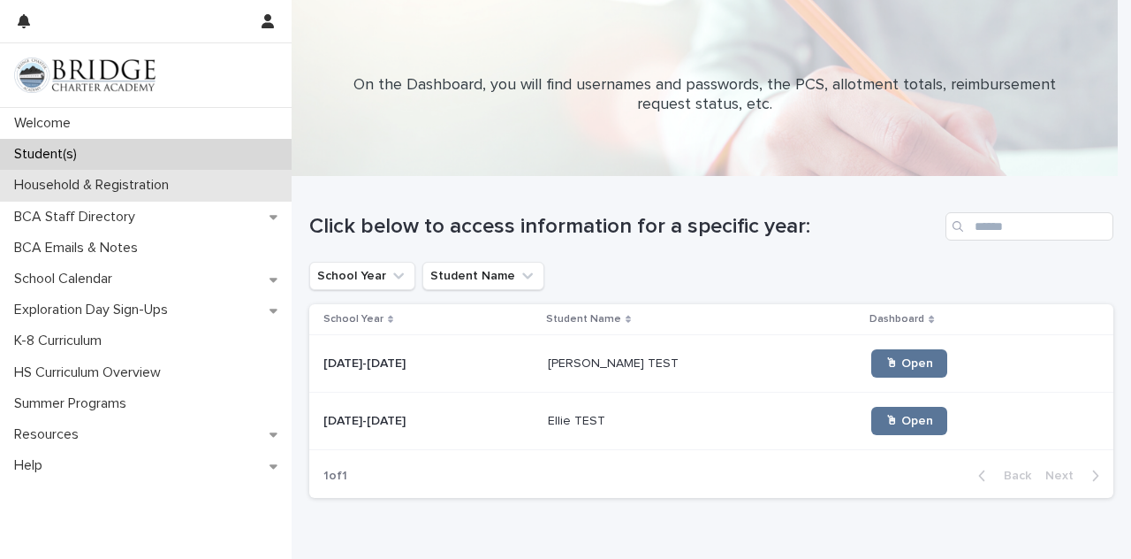
click at [107, 190] on p "Household & Registration" at bounding box center [95, 185] width 176 height 17
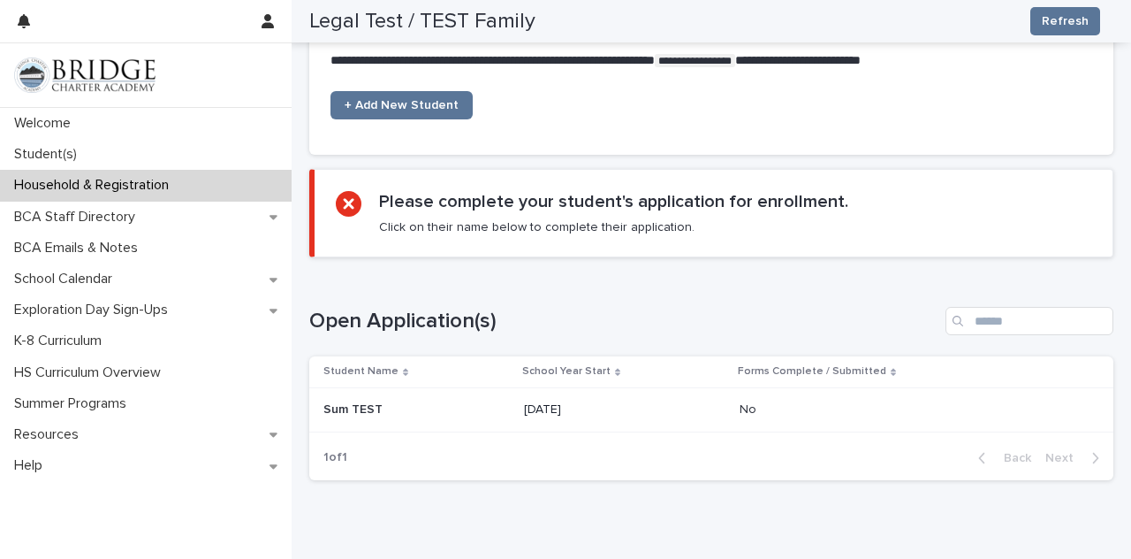
scroll to position [1440, 0]
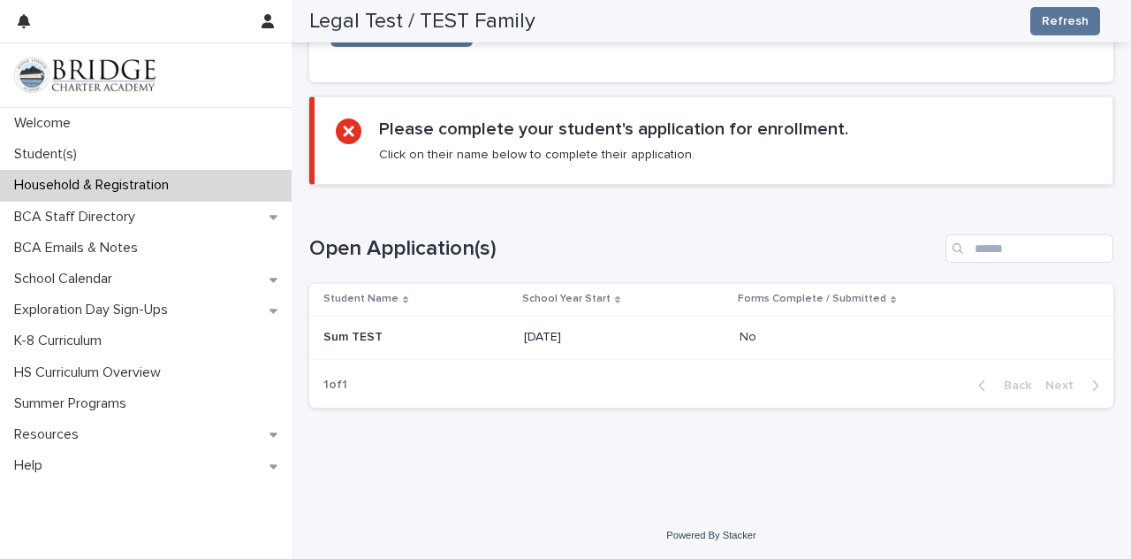
click at [407, 342] on p at bounding box center [416, 337] width 186 height 15
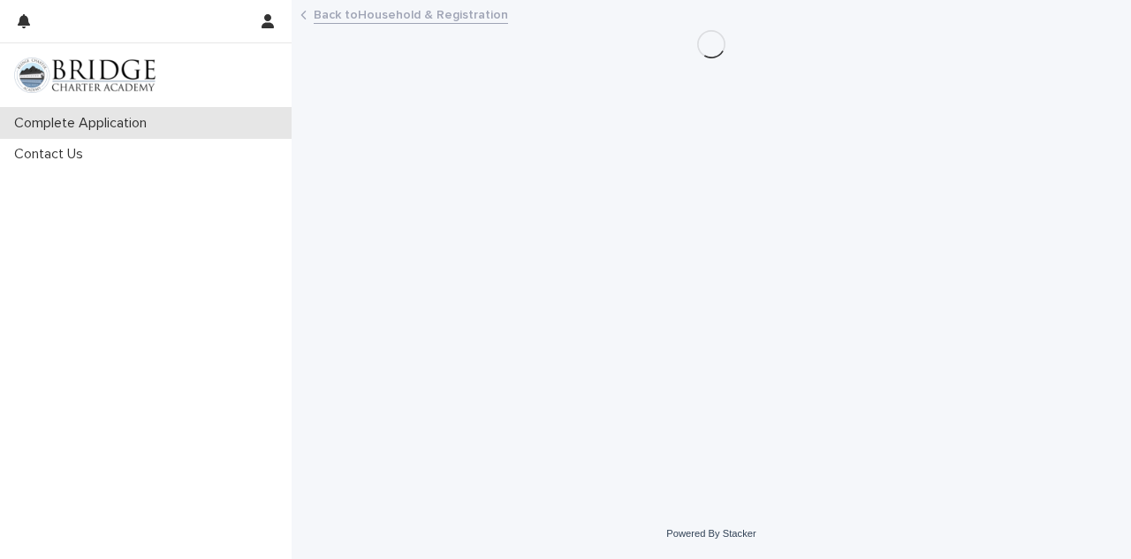
click at [205, 120] on div "Complete Application" at bounding box center [146, 123] width 292 height 31
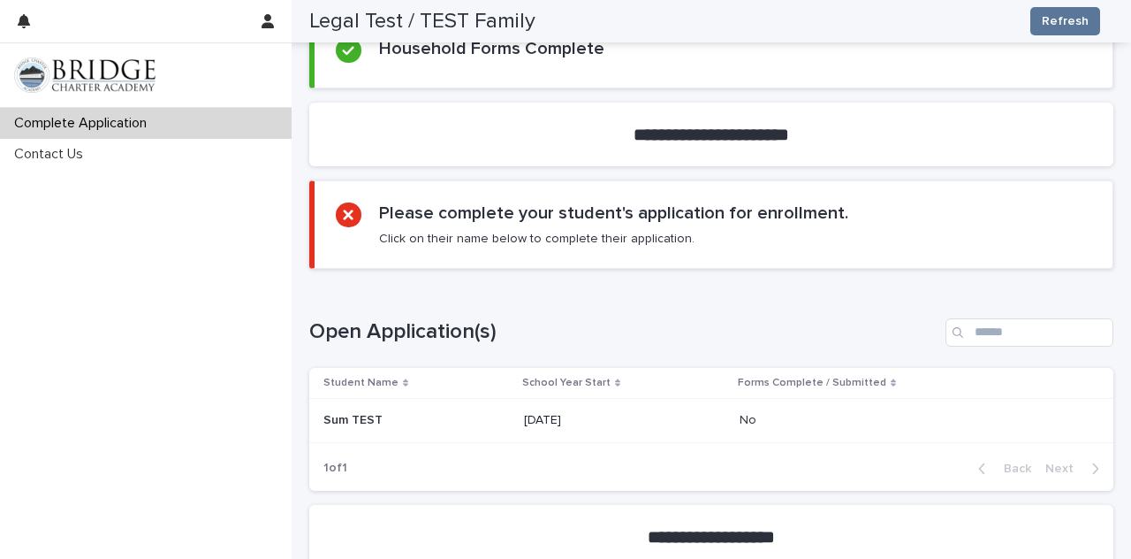
scroll to position [822, 0]
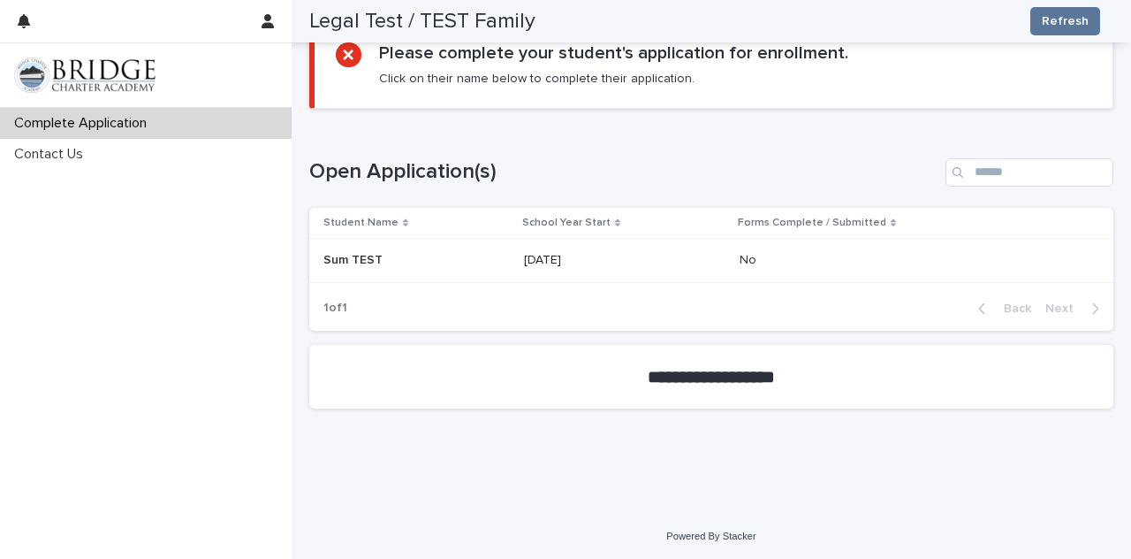
click at [566, 246] on div "[DATE]" at bounding box center [624, 260] width 201 height 29
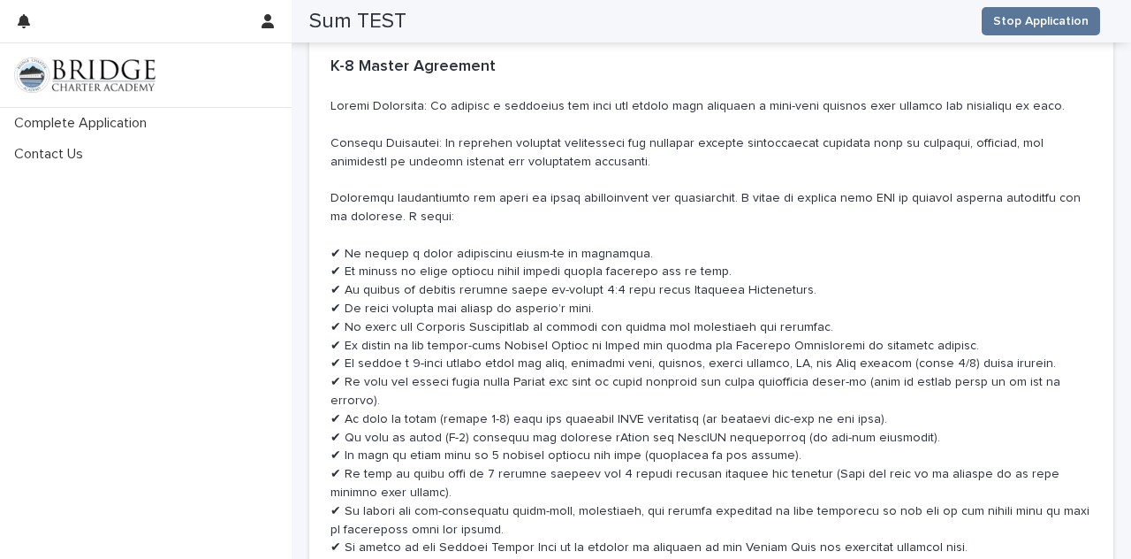
scroll to position [8091, 0]
